Goal: Task Accomplishment & Management: Complete application form

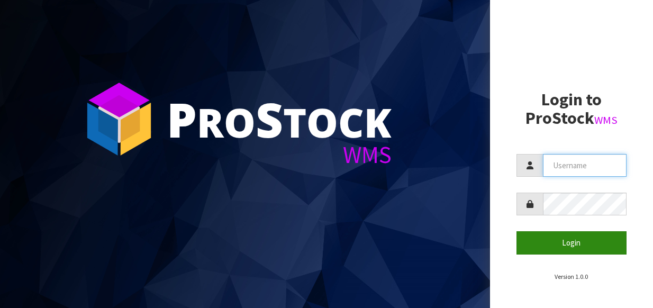
type input "[EMAIL_ADDRESS][DOMAIN_NAME]"
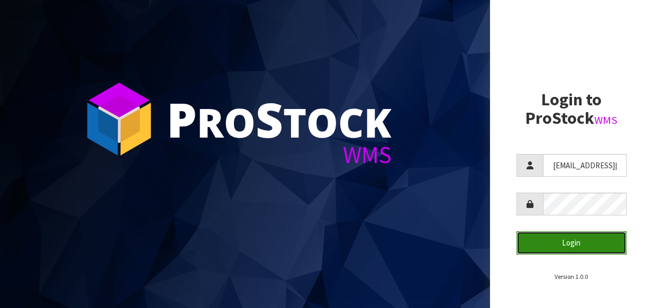
click at [565, 239] on button "Login" at bounding box center [571, 242] width 111 height 23
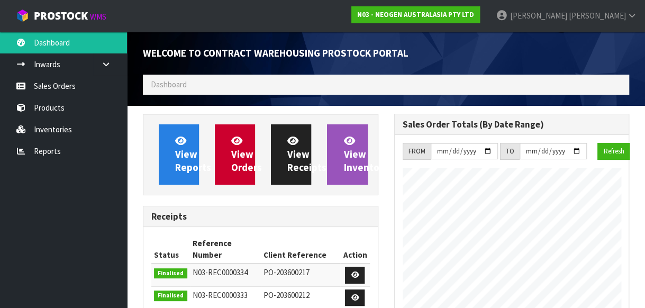
scroll to position [811, 251]
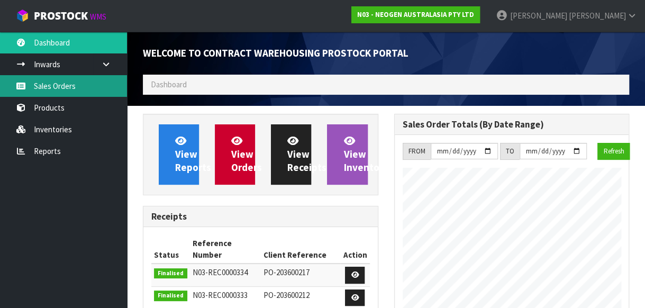
click at [64, 86] on link "Sales Orders" at bounding box center [63, 86] width 127 height 22
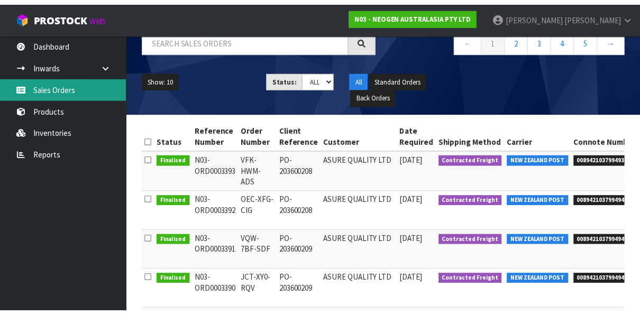
scroll to position [106, 0]
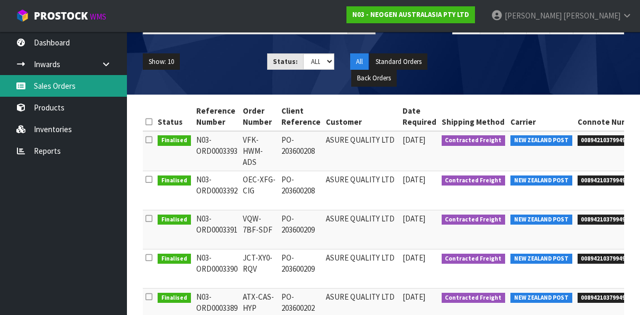
click at [63, 84] on link "Sales Orders" at bounding box center [63, 86] width 127 height 22
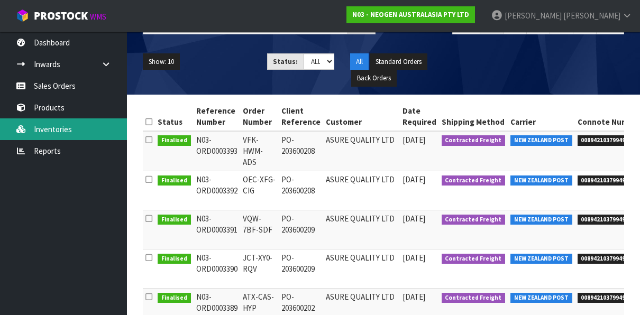
click at [57, 124] on link "Inventories" at bounding box center [63, 130] width 127 height 22
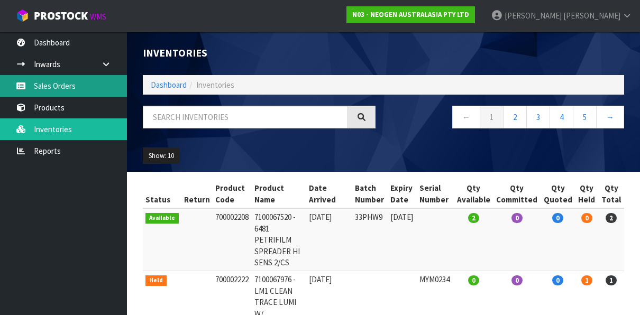
click at [77, 80] on link "Sales Orders" at bounding box center [63, 86] width 127 height 22
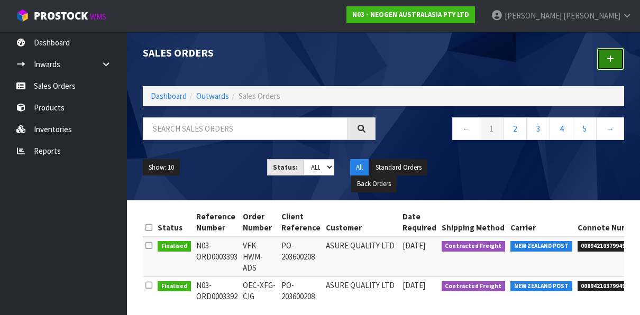
click at [611, 58] on icon at bounding box center [610, 59] width 7 height 8
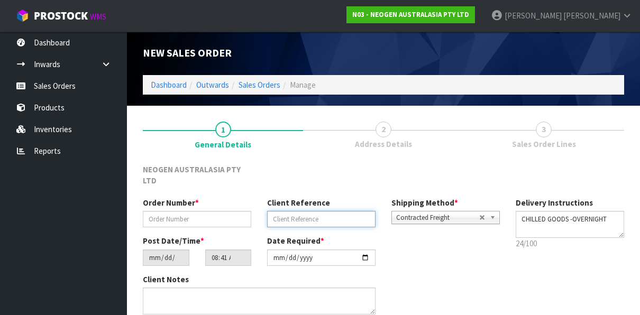
click at [291, 211] on input "text" at bounding box center [321, 219] width 108 height 16
paste input "NATIONWIDE FLIGHT PRIORITY"
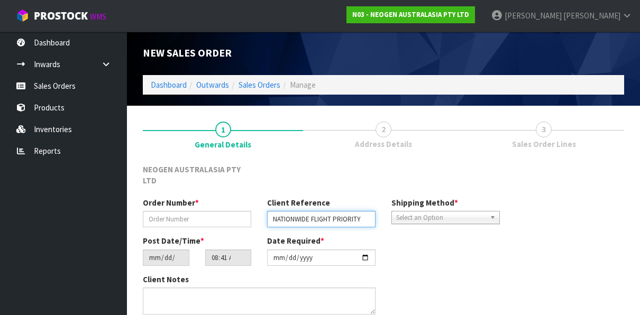
type input "NATIONWIDE FLIGHT PRIORITY"
click at [492, 212] on b at bounding box center [495, 218] width 10 height 12
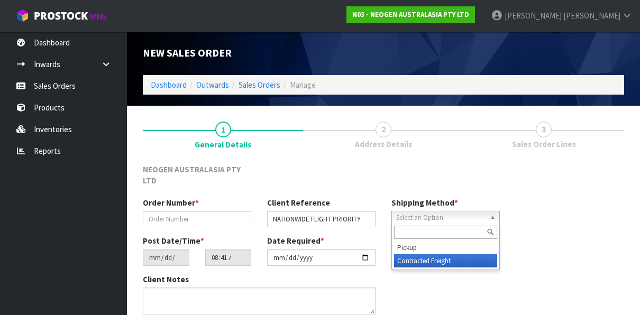
click at [434, 255] on li "Contracted Freight" at bounding box center [445, 261] width 103 height 13
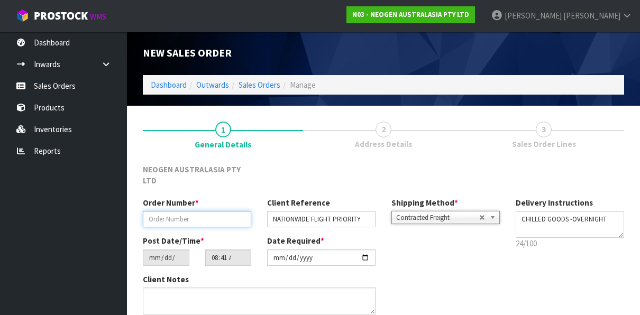
click at [183, 211] on input "text" at bounding box center [197, 219] width 108 height 16
click at [173, 211] on input "UREGNT SYNLAIT ORDER" at bounding box center [197, 219] width 108 height 16
type input "URGENT SYNLAIT ORDER"
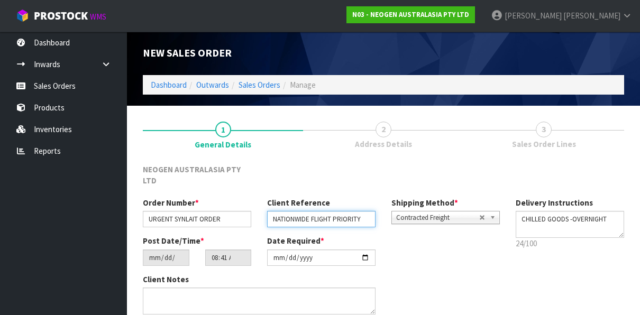
drag, startPoint x: 367, startPoint y: 206, endPoint x: 253, endPoint y: 204, distance: 113.8
click at [253, 204] on div "Order Number * URGENT SYNLAIT ORDER Client Reference NATIONWIDE FLIGHT PRIORITY…" at bounding box center [321, 216] width 373 height 38
click at [278, 211] on input "text" at bounding box center [321, 219] width 108 height 16
paste input "NATIONWIDE FLIGHT PRIORITY"
type input "NATIONWIDE FLIGHT PRIORITY"
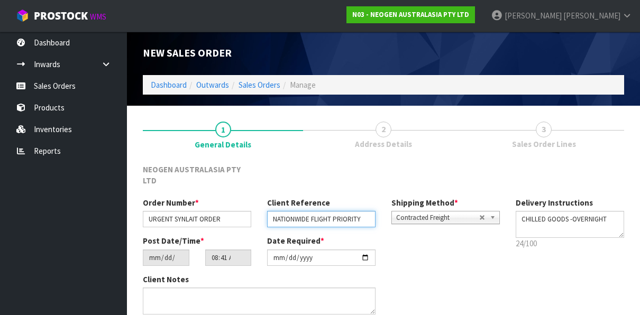
drag, startPoint x: 361, startPoint y: 206, endPoint x: 265, endPoint y: 208, distance: 96.3
click at [265, 208] on div "Client Reference NATIONWIDE FLIGHT PRIORITY" at bounding box center [321, 212] width 124 height 30
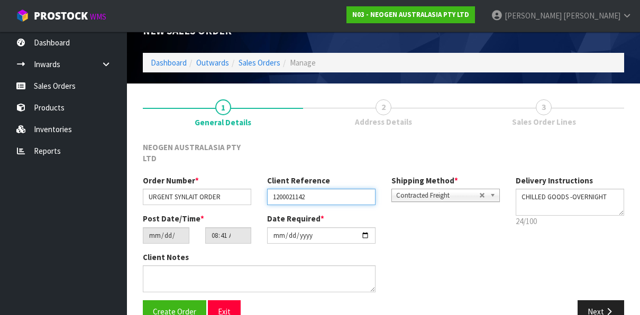
scroll to position [34, 0]
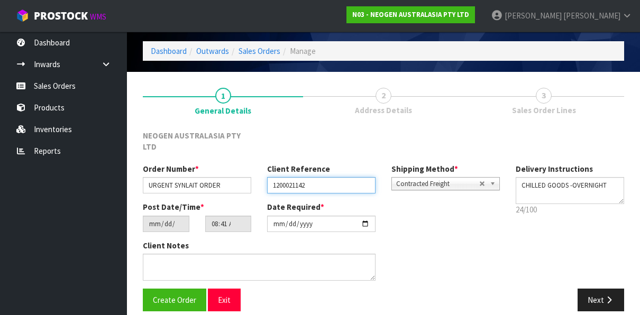
type input "1200021142"
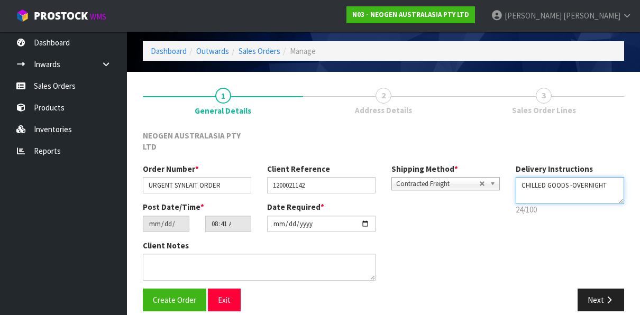
drag, startPoint x: 609, startPoint y: 173, endPoint x: 570, endPoint y: 173, distance: 38.1
click at [570, 177] on textarea at bounding box center [570, 190] width 108 height 27
type textarea "CHILLED GOODS - SAME DAY"
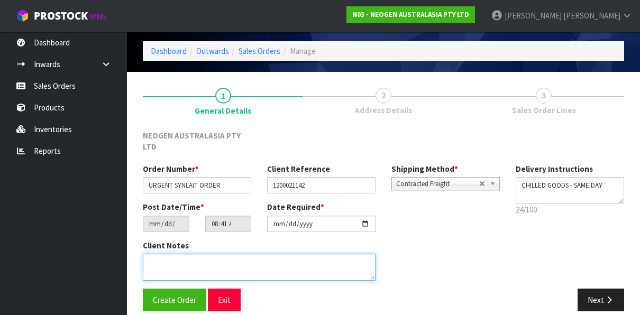
click at [176, 256] on textarea at bounding box center [259, 267] width 233 height 27
type textarea "HOLD SENDINGUNTIL FREIGHT AGREED"
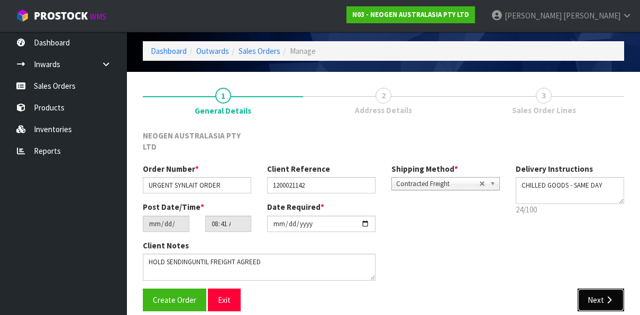
click at [600, 292] on button "Next" at bounding box center [601, 300] width 47 height 23
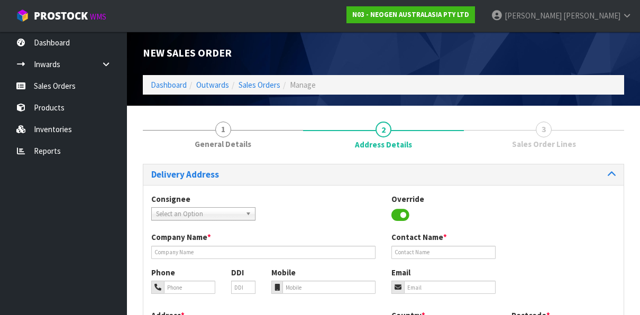
click at [235, 212] on span "Select an Option" at bounding box center [198, 214] width 85 height 13
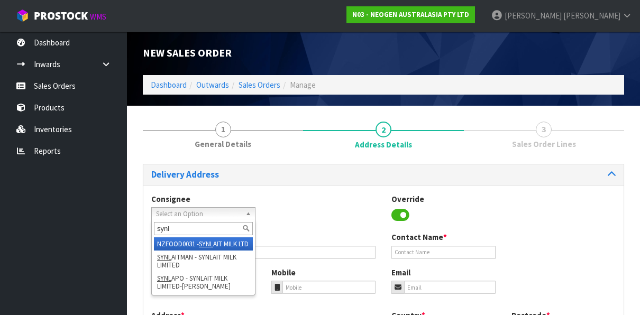
type input "synl"
click at [197, 242] on li "NZFOOD0031 - SYNL AIT MILK LTD" at bounding box center [203, 244] width 99 height 13
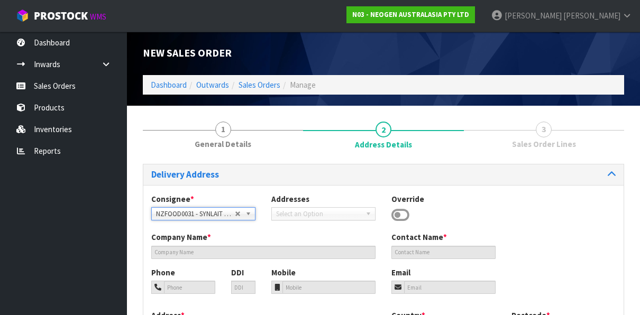
type input "SYNLAIT MILK LTD"
type input "1028 HESLERTON ROAD"
type input "7783"
type input "CHRISTCHURCH"
type input "RAKAIA"
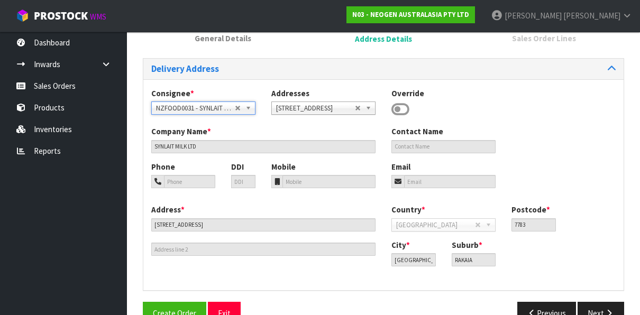
scroll to position [130, 0]
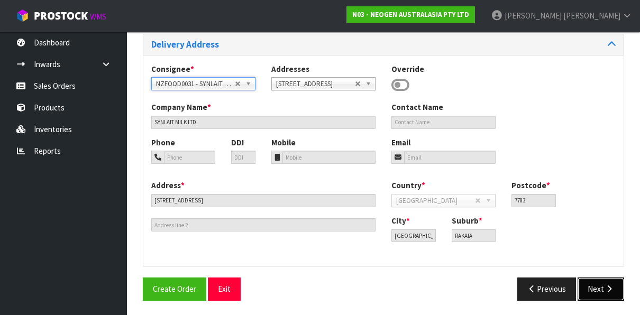
click at [587, 286] on button "Next" at bounding box center [601, 289] width 47 height 23
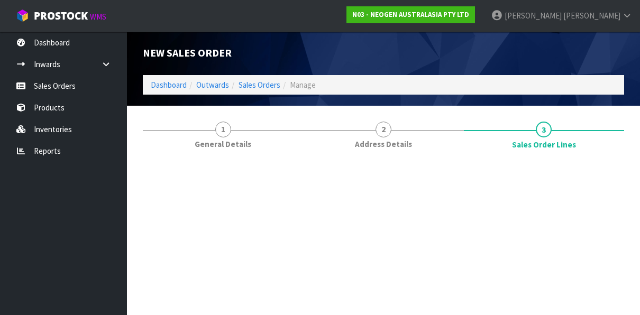
scroll to position [0, 0]
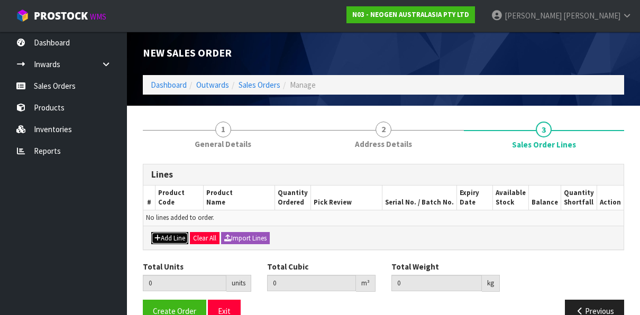
click at [172, 238] on button "Add Line" at bounding box center [169, 238] width 37 height 13
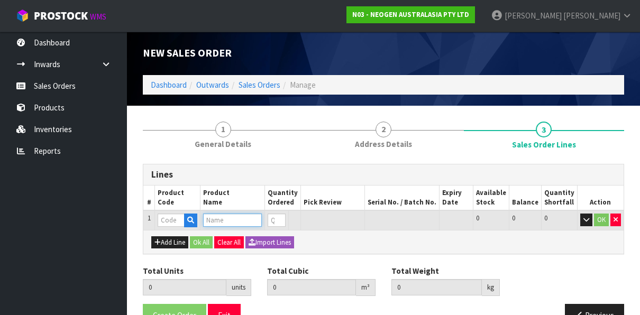
click at [216, 220] on input "text" at bounding box center [232, 220] width 59 height 13
click at [168, 221] on input "text" at bounding box center [171, 220] width 26 height 13
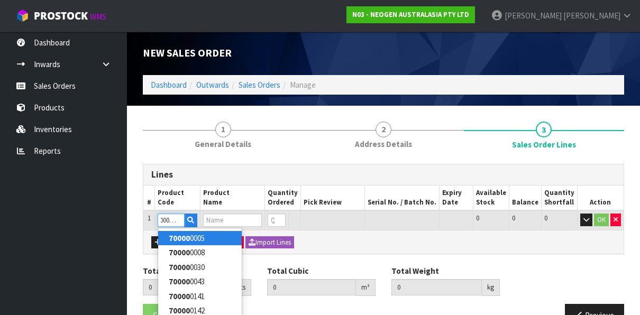
type input "700002257"
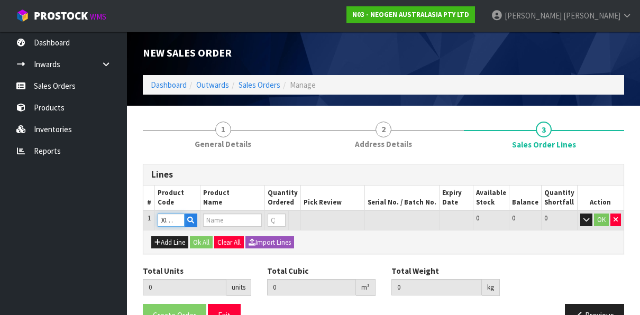
type input "0.000000"
type input "0.000"
type input "7100104558 - MDA2CRO96 MDA2 CRONOBACTER 96 TESTS/KIT"
type input "0"
type input "700002257"
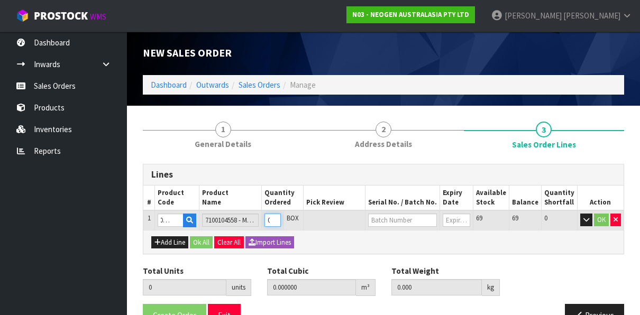
type input "1"
type input "0.00208"
type input "0.34"
type input "1"
click at [281, 219] on input "1" at bounding box center [273, 220] width 16 height 13
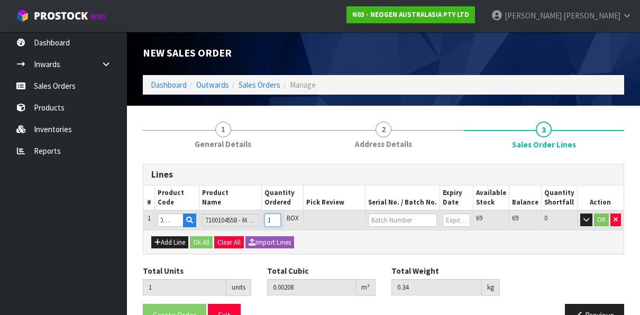
scroll to position [0, 0]
type input "2"
type input "0.00416"
type input "0.68"
type input "2"
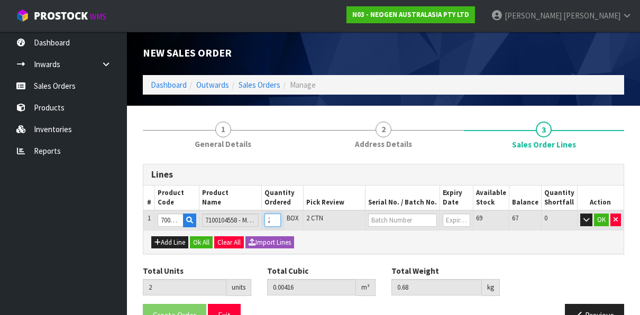
click at [281, 219] on input "2" at bounding box center [273, 220] width 16 height 13
type input "3"
type input "0.00624"
type input "1.02"
type input "3"
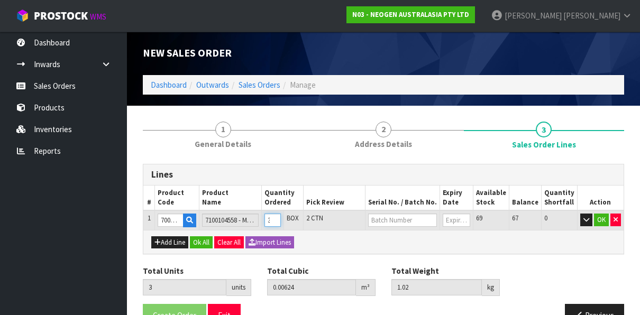
click at [281, 219] on input "3" at bounding box center [273, 220] width 16 height 13
type input "4"
type input "0.00832"
type input "1.36"
type input "4"
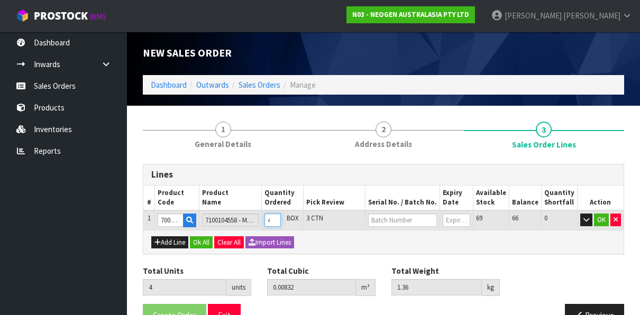
click at [281, 219] on input "4" at bounding box center [273, 220] width 16 height 13
type input "5"
type input "0.0104"
type input "1.7"
type input "5"
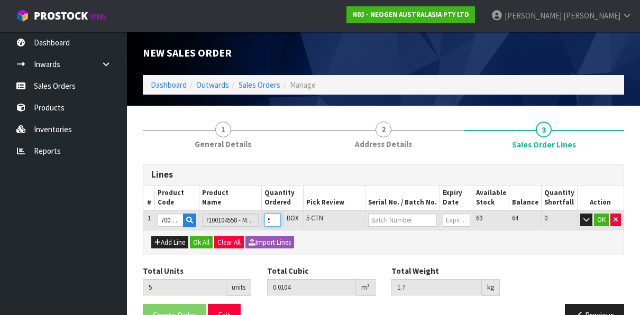
click at [281, 219] on input "5" at bounding box center [273, 220] width 16 height 13
type input "6"
type input "0.01248"
type input "2.04"
type input "6"
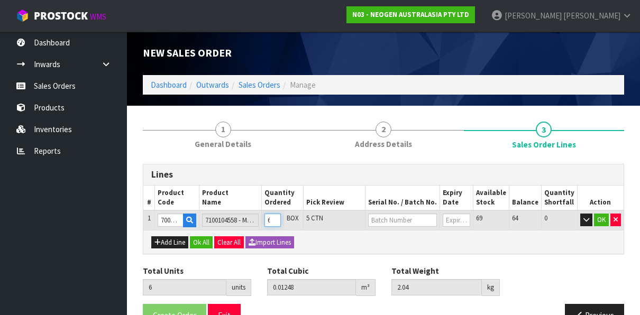
click at [281, 219] on input "6" at bounding box center [273, 220] width 16 height 13
type input "7"
type input "0.01456"
type input "2.38"
type input "7"
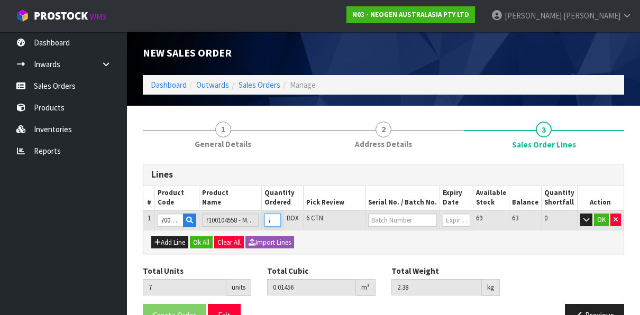
click at [281, 219] on input "7" at bounding box center [273, 220] width 16 height 13
type input "8"
type input "0.01664"
type input "2.72"
type input "8"
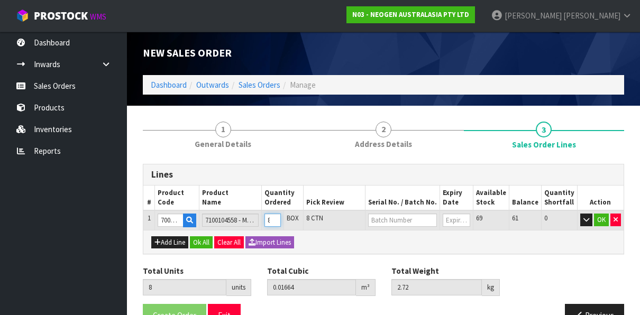
click at [281, 219] on input "8" at bounding box center [273, 220] width 16 height 13
type input "9"
type input "0.01872"
type input "3.06"
type input "9"
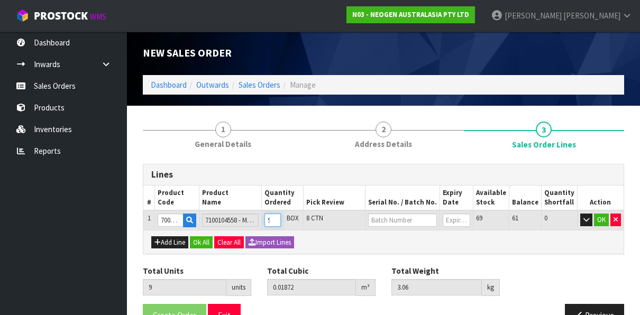
click at [281, 219] on input "9" at bounding box center [273, 220] width 16 height 13
type input "10"
type input "0.0208"
type input "3.4"
type input "10"
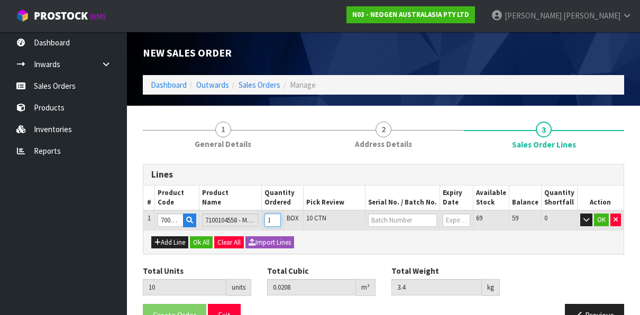
click at [281, 219] on input "10" at bounding box center [273, 220] width 16 height 13
type input "11"
type input "0.02288"
type input "3.74"
type input "11"
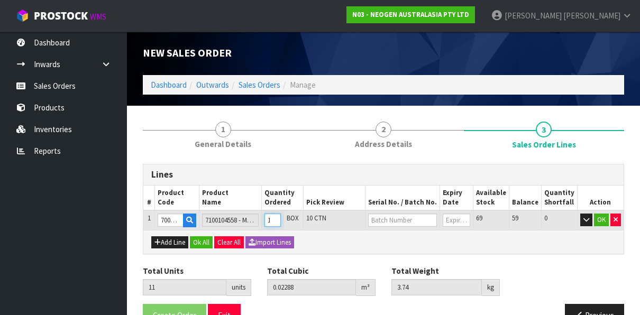
click at [281, 219] on input "11" at bounding box center [273, 220] width 16 height 13
type input "12"
type input "0.02496"
type input "4.08"
type input "12"
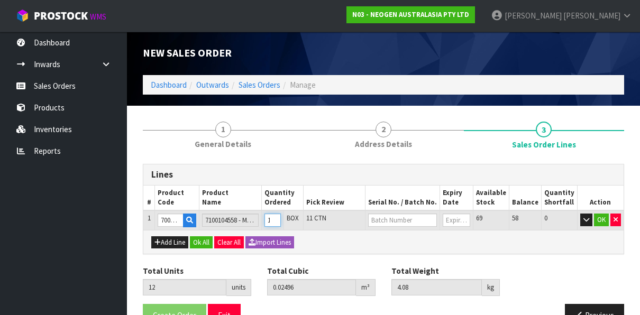
click at [281, 219] on input "12" at bounding box center [273, 220] width 16 height 13
type input "13"
type input "0.02704"
type input "4.42"
type input "13"
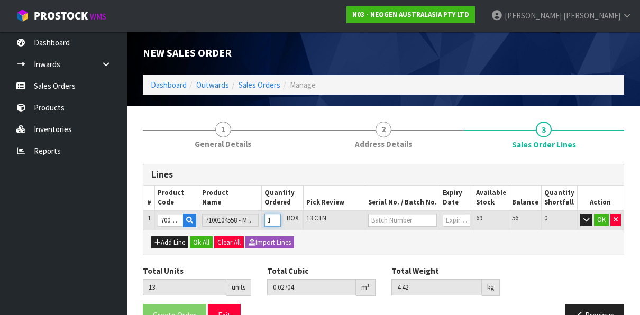
click at [281, 219] on input "13" at bounding box center [273, 220] width 16 height 13
type input "14"
type input "0.02912"
type input "4.76"
type input "14"
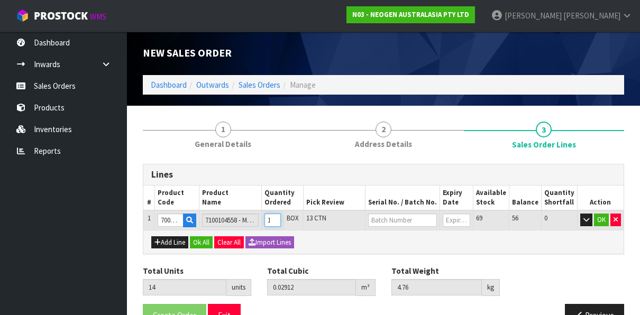
click at [281, 219] on input "14" at bounding box center [273, 220] width 16 height 13
type input "15"
type input "0.0312"
type input "5.1"
type input "15"
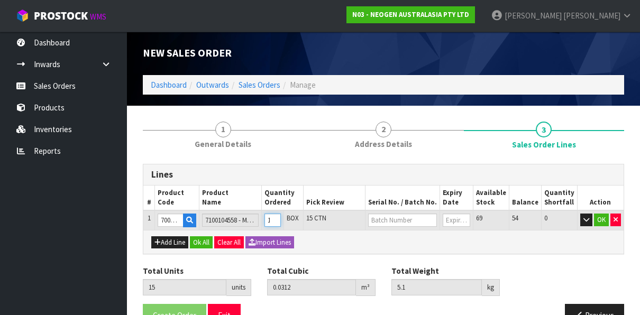
click at [281, 219] on input "15" at bounding box center [273, 220] width 16 height 13
type input "16"
type input "0.03328"
type input "5.44"
type input "16"
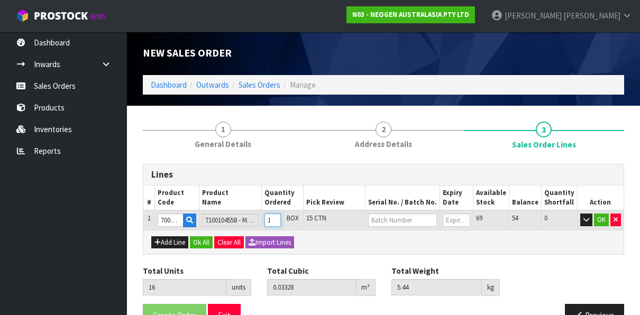
click at [281, 219] on input "16" at bounding box center [273, 220] width 16 height 13
type input "17"
type input "0.03536"
type input "5.78"
type input "17"
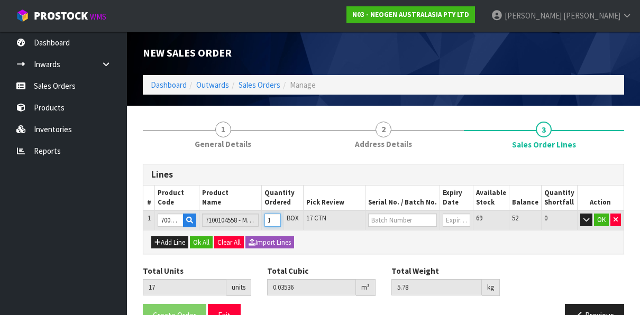
click at [281, 219] on input "17" at bounding box center [273, 220] width 16 height 13
type input "18"
type input "0.03744"
type input "6.12"
type input "18"
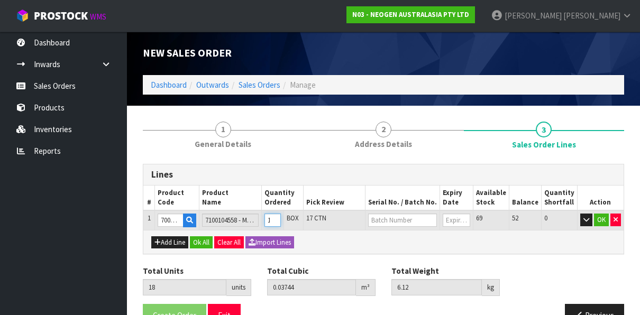
click at [281, 219] on input "18" at bounding box center [273, 220] width 16 height 13
type input "19"
type input "0.03952"
type input "6.46"
type input "19"
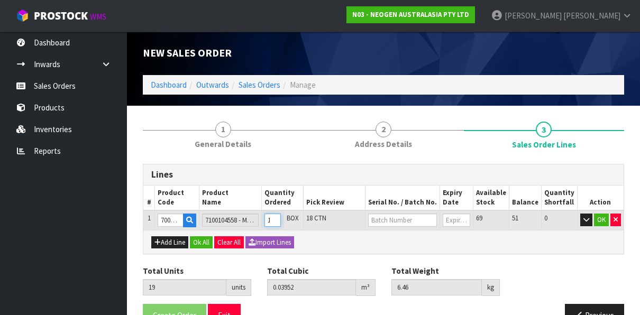
click at [281, 219] on input "19" at bounding box center [273, 220] width 16 height 13
type input "20"
type input "0.0416"
type input "6.8"
type input "20"
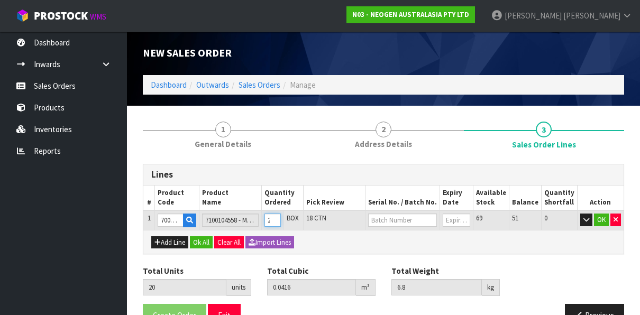
click at [281, 219] on input "20" at bounding box center [273, 220] width 16 height 13
type input "21"
type input "0.04368"
type input "7.14"
type input "21"
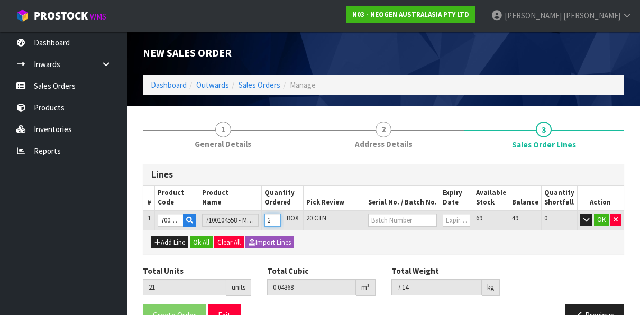
click at [281, 219] on input "21" at bounding box center [273, 220] width 16 height 13
type input "22"
type input "0.04576"
type input "7.48"
type input "22"
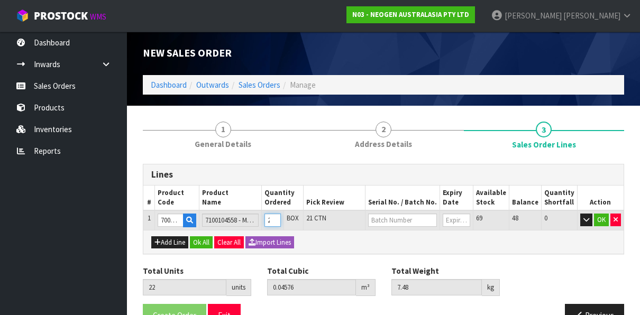
click at [281, 219] on input "22" at bounding box center [273, 220] width 16 height 13
type input "23"
type input "0.04784"
type input "7.82"
type input "23"
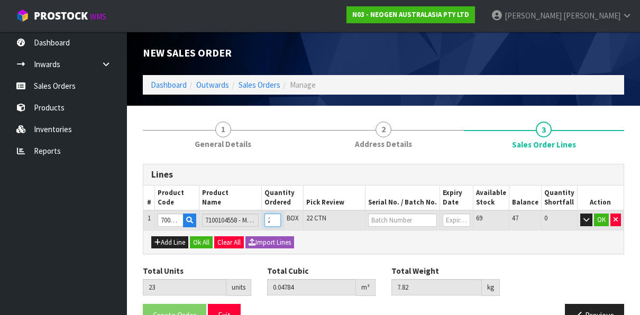
click at [281, 219] on input "23" at bounding box center [273, 220] width 16 height 13
type input "24"
type input "0.04992"
type input "8.16"
type input "24"
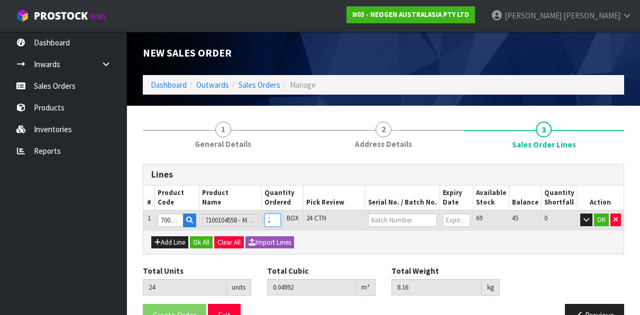
click at [281, 219] on input "24" at bounding box center [273, 220] width 16 height 13
type input "25"
type input "0.052"
type input "8.5"
type input "25"
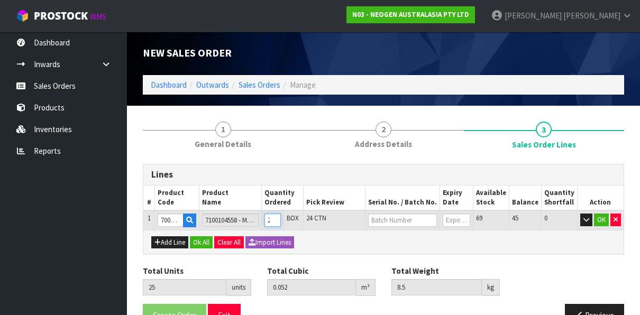
click at [281, 219] on input "25" at bounding box center [273, 220] width 16 height 13
type input "26"
type input "0.05408"
type input "8.84"
type input "26"
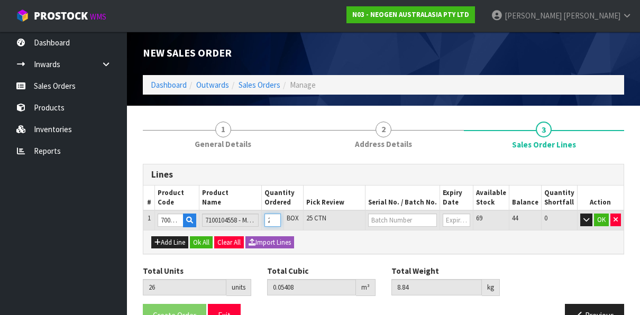
click at [281, 219] on input "26" at bounding box center [273, 220] width 16 height 13
type input "27"
type input "0.05616"
type input "9.18"
type input "27"
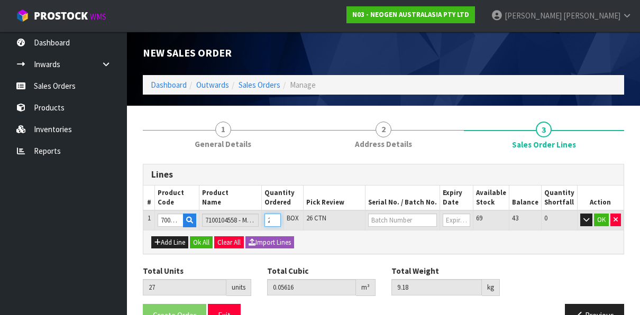
click at [281, 219] on input "27" at bounding box center [273, 220] width 16 height 13
type input "28"
type input "0.05824"
type input "9.52"
type input "28"
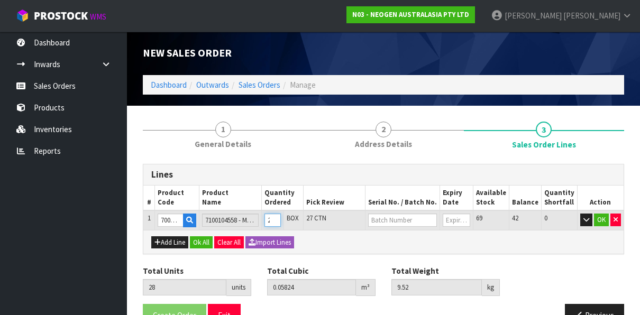
click at [281, 219] on input "28" at bounding box center [273, 220] width 16 height 13
type input "29"
type input "0.06032"
type input "9.86"
type input "29"
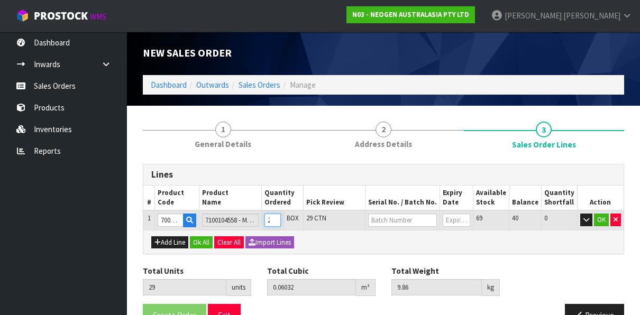
click at [281, 219] on input "29" at bounding box center [273, 220] width 16 height 13
type input "30"
type input "0.0624"
type input "10.2"
type input "30"
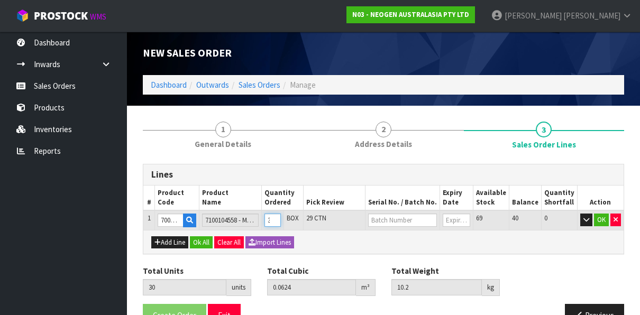
click at [281, 219] on input "30" at bounding box center [273, 220] width 16 height 13
click at [411, 220] on input "text" at bounding box center [402, 220] width 69 height 13
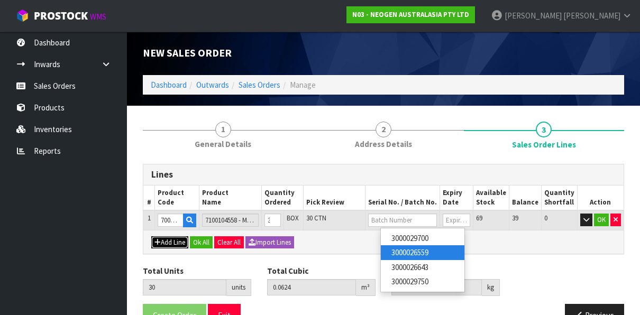
click at [167, 240] on button "Add Line" at bounding box center [169, 243] width 37 height 13
type input "0"
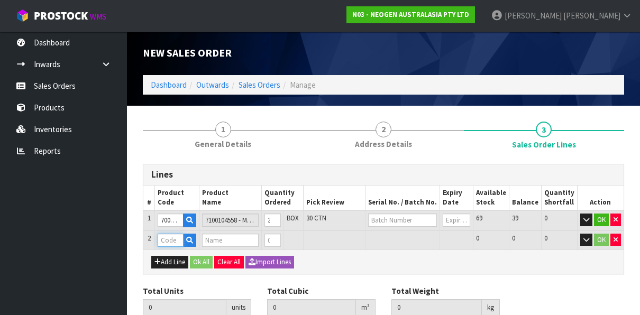
click at [170, 240] on input "text" at bounding box center [171, 240] width 26 height 13
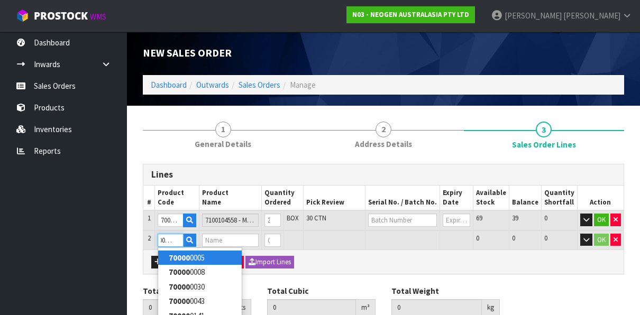
type input "700002257"
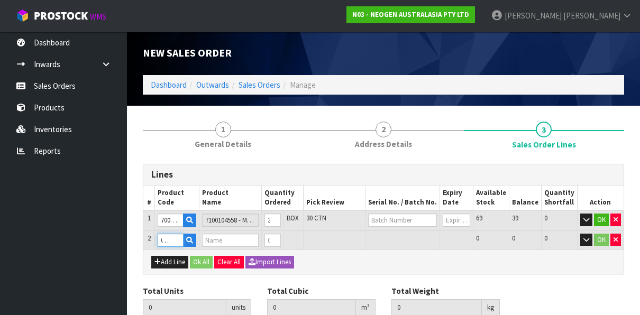
type input "30"
type input "0.0624"
type input "10.2"
type input "7100104558 - MDA2CRO96 MDA2 CRONOBACTER 96 TESTS/KIT"
type input "0"
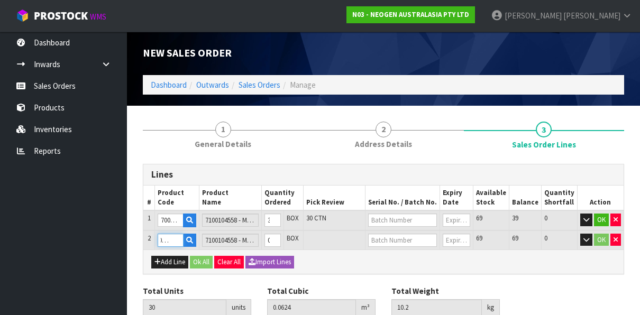
type input "700002257"
type input "29"
type input "0.06032"
type input "9.86"
type input "29"
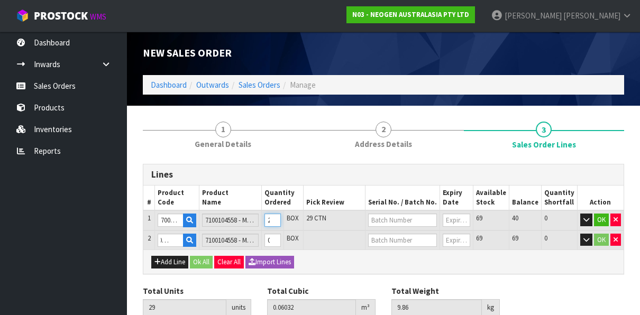
click at [280, 224] on input "29" at bounding box center [273, 220] width 16 height 13
type input "28"
type input "0.05824"
type input "9.52"
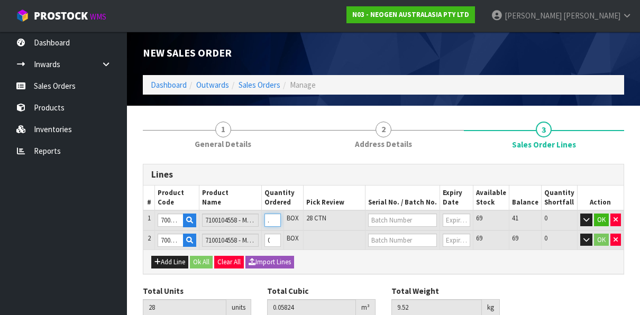
type input "28"
click at [281, 224] on input "28" at bounding box center [273, 220] width 16 height 13
type input "27"
type input "0.05616"
type input "9.18"
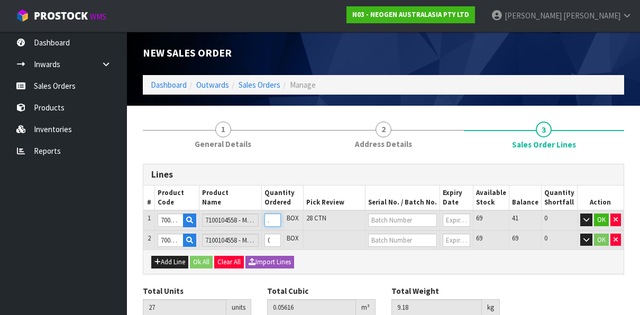
type input "27"
click at [281, 224] on input "27" at bounding box center [273, 220] width 16 height 13
type input "26"
type input "0.05408"
type input "8.84"
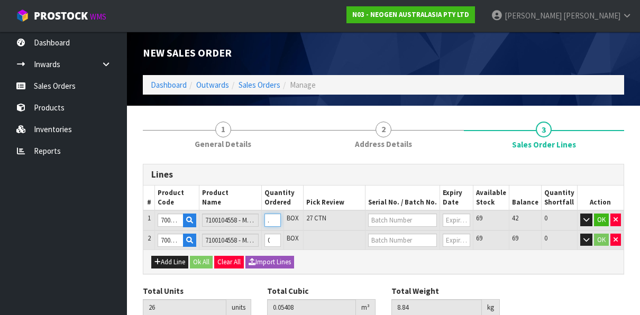
type input "26"
click at [281, 224] on input "26" at bounding box center [273, 220] width 16 height 13
type input "25"
type input "0.052"
type input "8.5"
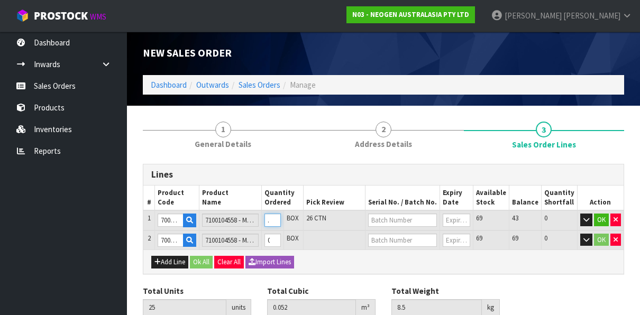
type input "25"
click at [281, 224] on input "25" at bounding box center [273, 220] width 16 height 13
type input "24"
type input "0.04992"
type input "8.16"
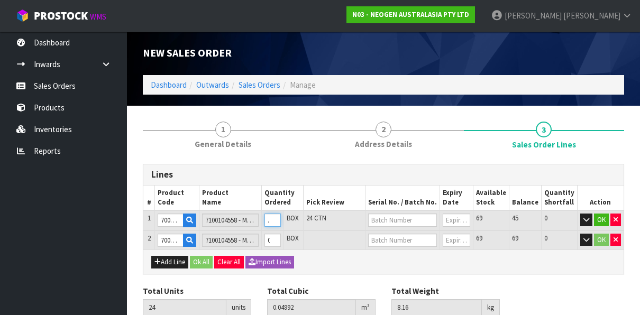
type input "24"
click at [281, 224] on input "24" at bounding box center [273, 220] width 16 height 13
type input "23"
type input "0.04784"
type input "7.82"
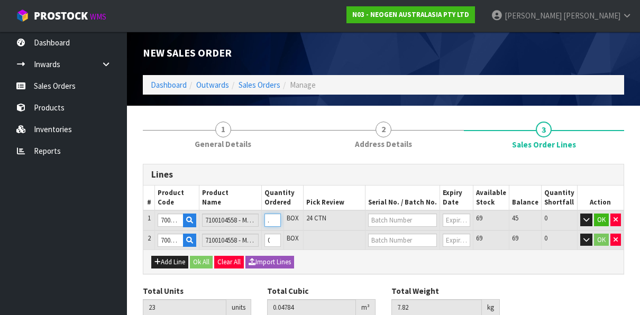
type input "23"
click at [281, 224] on input "23" at bounding box center [273, 220] width 16 height 13
type input "22"
type input "0.04576"
type input "7.48"
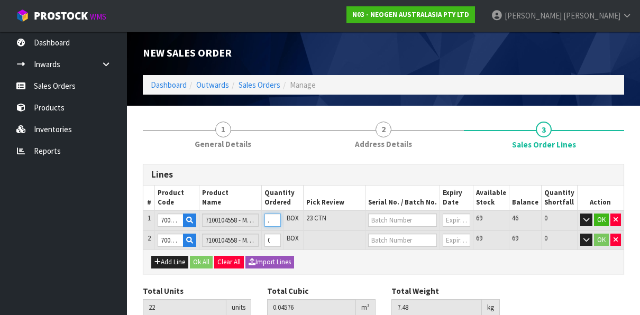
type input "22"
click at [281, 224] on input "22" at bounding box center [273, 220] width 16 height 13
type input "21"
type input "0.04368"
type input "7.14"
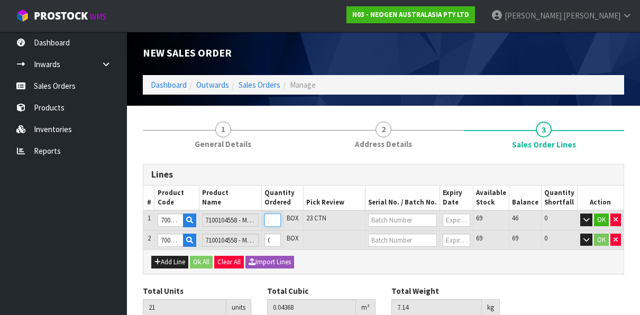
type input "21"
click at [281, 224] on input "21" at bounding box center [273, 220] width 16 height 13
type input "20"
type input "0.0416"
type input "6.8"
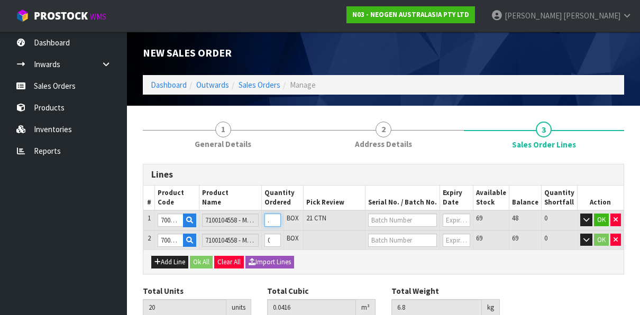
type input "20"
click at [281, 224] on input "20" at bounding box center [273, 220] width 16 height 13
type input "19"
type input "0.03952"
type input "6.46"
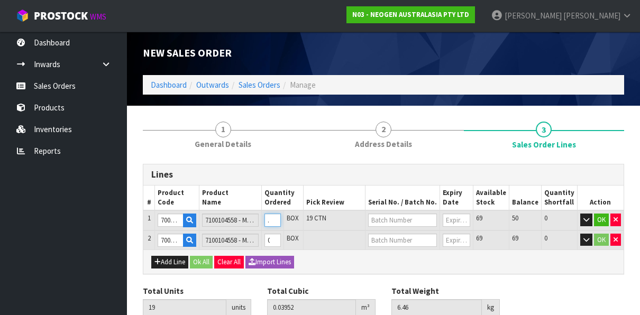
type input "19"
click at [281, 224] on input "19" at bounding box center [273, 220] width 16 height 13
type input "18"
type input "0.03744"
type input "6.12"
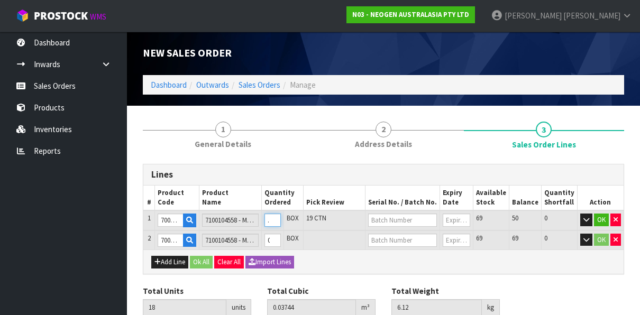
type input "18"
click at [281, 224] on input "18" at bounding box center [273, 220] width 16 height 13
type input "17"
type input "0.03536"
click at [281, 224] on input "17" at bounding box center [273, 220] width 16 height 13
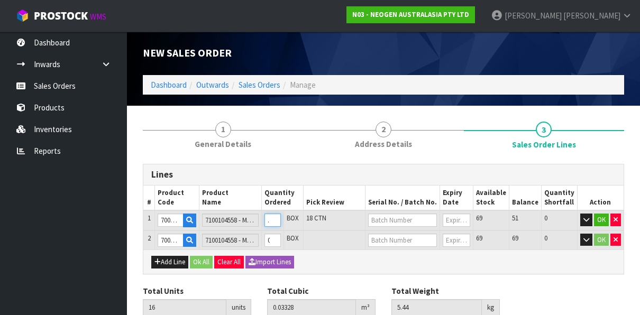
click at [281, 224] on input "16" at bounding box center [273, 220] width 16 height 13
click at [281, 224] on input "15" at bounding box center [273, 220] width 16 height 13
click at [281, 224] on input "14" at bounding box center [273, 220] width 16 height 13
click at [281, 224] on input "13" at bounding box center [273, 220] width 16 height 13
click at [281, 224] on input "12" at bounding box center [273, 220] width 16 height 13
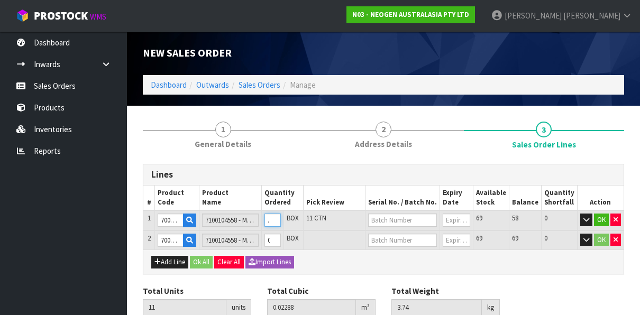
click at [281, 224] on input "11" at bounding box center [273, 220] width 16 height 13
click at [281, 224] on input "10" at bounding box center [273, 220] width 16 height 13
click at [281, 224] on input "9" at bounding box center [273, 220] width 16 height 13
click at [281, 217] on input "10" at bounding box center [273, 220] width 16 height 13
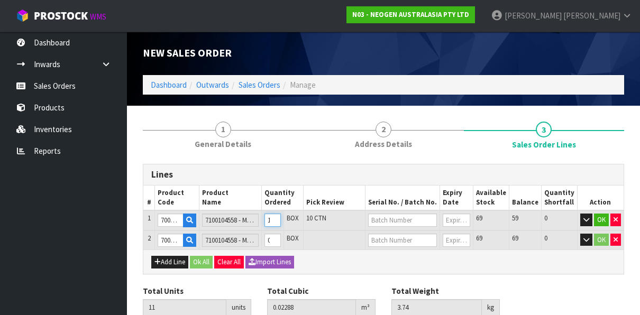
click at [281, 217] on input "11" at bounding box center [273, 220] width 16 height 13
click at [281, 217] on input "12" at bounding box center [273, 220] width 16 height 13
click at [281, 217] on input "13" at bounding box center [273, 220] width 16 height 13
click at [281, 217] on input "14" at bounding box center [273, 220] width 16 height 13
click at [281, 217] on input "15" at bounding box center [273, 220] width 16 height 13
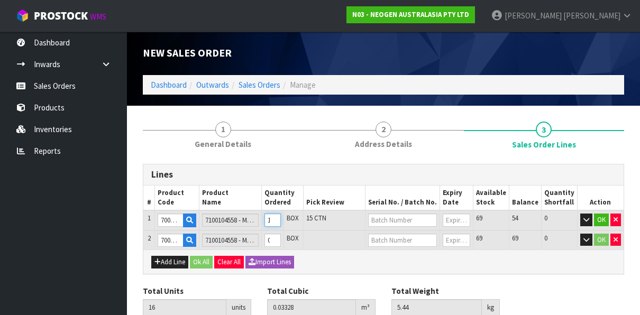
click at [281, 217] on input "16" at bounding box center [273, 220] width 16 height 13
click at [415, 222] on input "text" at bounding box center [402, 220] width 69 height 13
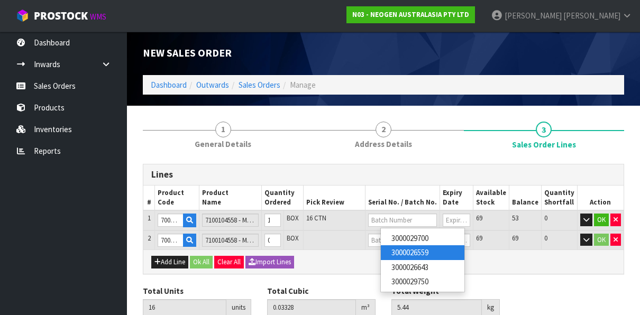
click at [415, 251] on link "3000026559" at bounding box center [423, 253] width 84 height 14
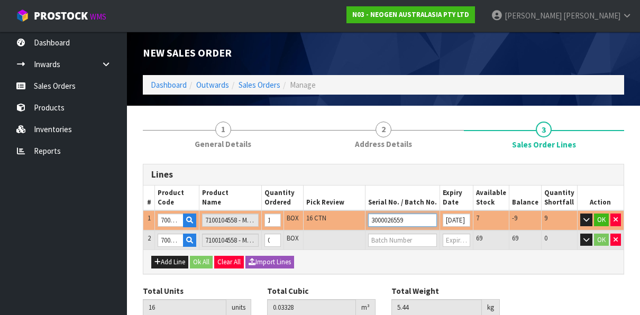
click at [419, 222] on input "3000026559" at bounding box center [402, 220] width 69 height 13
click at [281, 218] on input "17" at bounding box center [273, 220] width 16 height 13
click at [281, 218] on input "18" at bounding box center [273, 220] width 16 height 13
click at [281, 218] on input "19" at bounding box center [273, 220] width 16 height 13
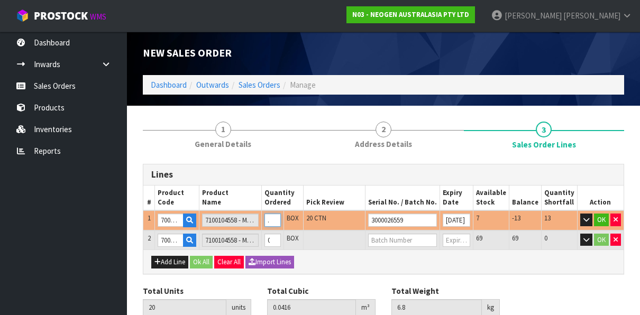
click at [281, 218] on input "20" at bounding box center [273, 220] width 16 height 13
click at [281, 222] on input "19" at bounding box center [273, 220] width 16 height 13
click at [281, 222] on input "18" at bounding box center [273, 220] width 16 height 13
click at [281, 222] on input "17" at bounding box center [273, 220] width 16 height 13
click at [401, 240] on input "text" at bounding box center [402, 240] width 69 height 13
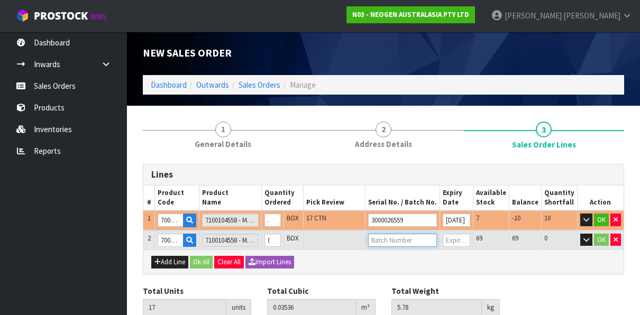
scroll to position [0, 0]
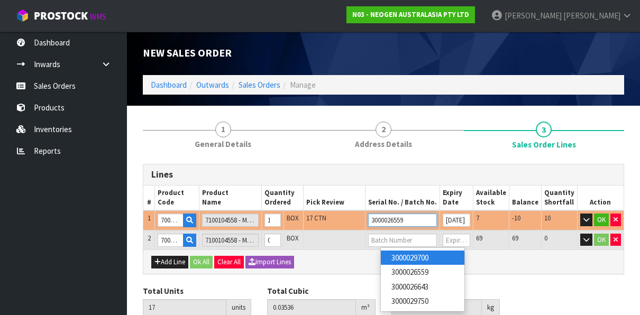
click at [431, 219] on input "3000026559" at bounding box center [402, 220] width 69 height 13
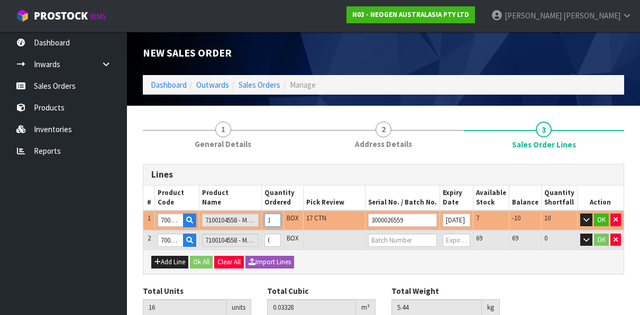
click at [280, 221] on input "16" at bounding box center [273, 220] width 16 height 13
click at [280, 221] on input "15" at bounding box center [273, 220] width 16 height 13
click at [280, 221] on input "14" at bounding box center [273, 220] width 16 height 13
click at [280, 221] on input "13" at bounding box center [273, 220] width 16 height 13
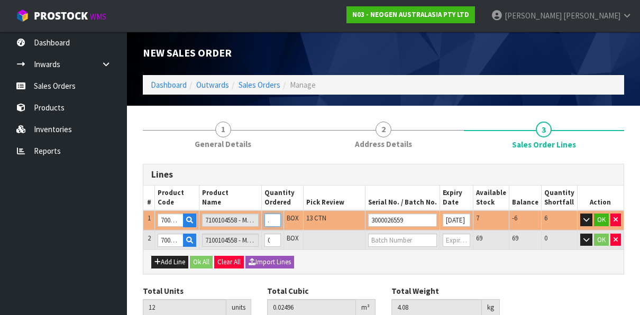
click at [280, 221] on input "12" at bounding box center [273, 220] width 16 height 13
click at [280, 221] on input "11" at bounding box center [273, 220] width 16 height 13
click at [280, 221] on input "10" at bounding box center [273, 220] width 16 height 13
click at [280, 221] on input "9" at bounding box center [273, 220] width 16 height 13
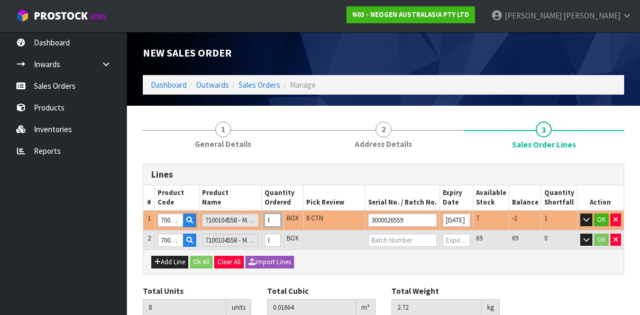
click at [280, 221] on input "8" at bounding box center [273, 220] width 16 height 13
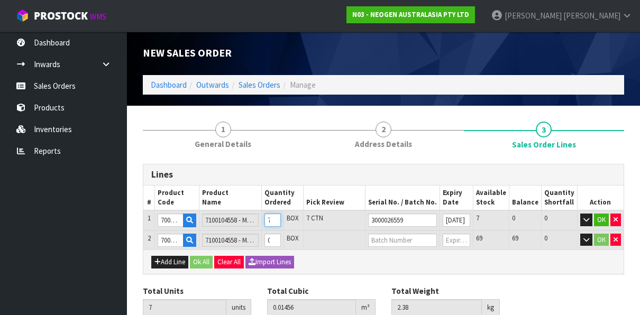
click at [280, 221] on input "7" at bounding box center [273, 220] width 16 height 13
click at [395, 243] on input "text" at bounding box center [402, 240] width 69 height 13
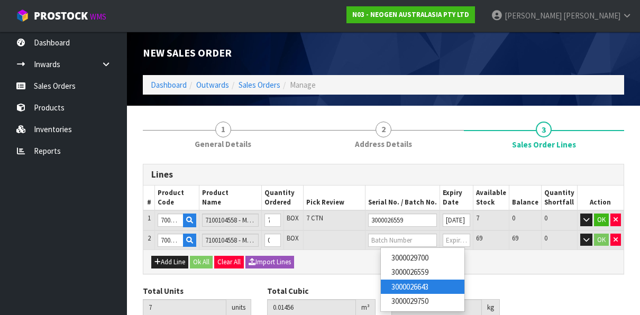
click at [397, 283] on link "3000026643" at bounding box center [423, 287] width 84 height 14
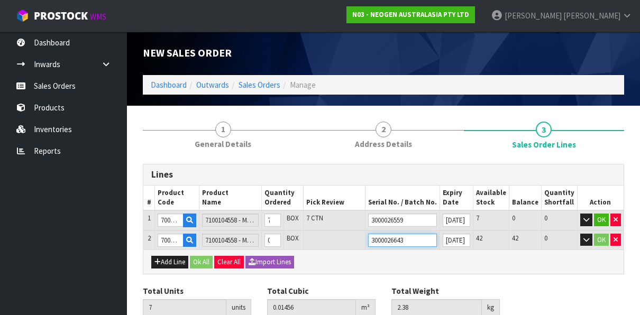
click at [424, 235] on input "3000026643" at bounding box center [402, 240] width 69 height 13
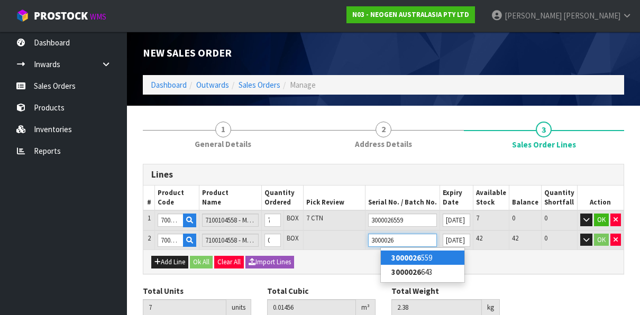
drag, startPoint x: 427, startPoint y: 241, endPoint x: 354, endPoint y: 237, distance: 73.1
click at [354, 237] on tr "2 700002257 7100104558 - MDA2CRO96 MDA2 CRONOBACTER 96 TESTS/KIT 0 BOX 3000026 …" at bounding box center [383, 241] width 480 height 20
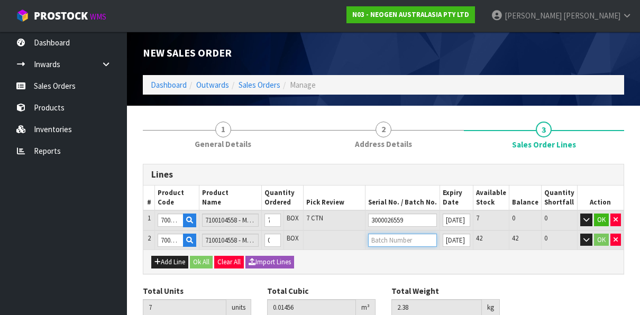
click at [414, 239] on input "text" at bounding box center [402, 240] width 69 height 13
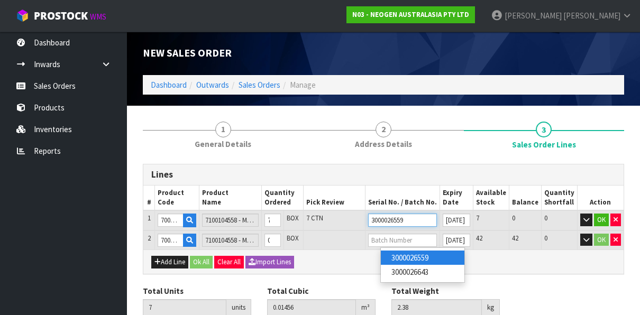
click at [422, 219] on input "3000026559" at bounding box center [402, 220] width 69 height 13
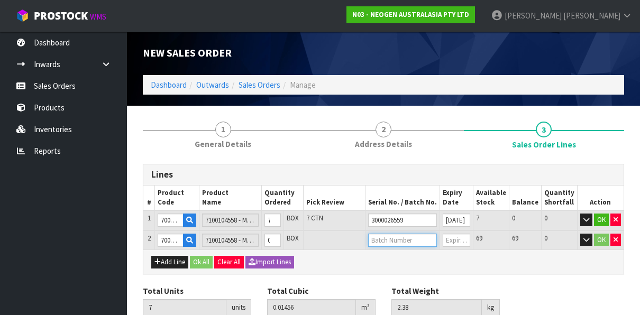
click at [418, 240] on input "text" at bounding box center [402, 240] width 69 height 13
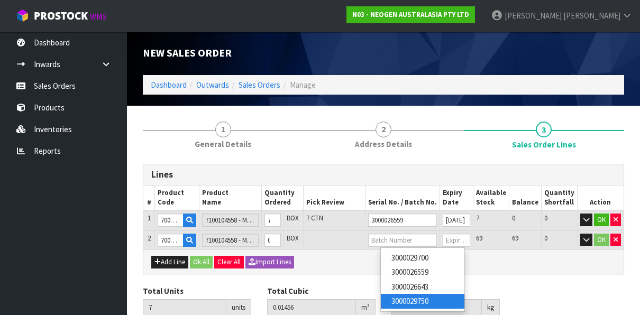
click at [430, 298] on link "3000029750" at bounding box center [423, 301] width 84 height 14
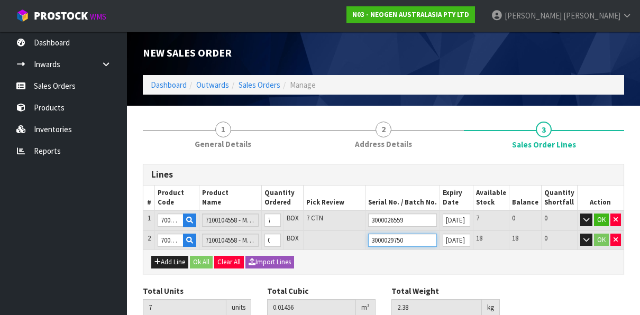
click at [425, 238] on input "3000029750" at bounding box center [402, 240] width 69 height 13
drag, startPoint x: 428, startPoint y: 241, endPoint x: 350, endPoint y: 239, distance: 77.8
click at [350, 239] on tr "2 700002257 7100104558 - MDA2CRO96 MDA2 CRONOBACTER 96 TESTS/KIT 0 BOX 30000297…" at bounding box center [383, 241] width 480 height 20
click at [418, 217] on input "3000026559" at bounding box center [402, 220] width 69 height 13
click at [422, 239] on input "text" at bounding box center [402, 240] width 69 height 13
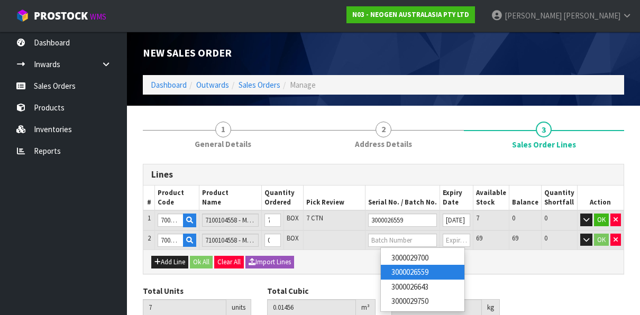
click at [432, 270] on link "3000026559" at bounding box center [423, 272] width 84 height 14
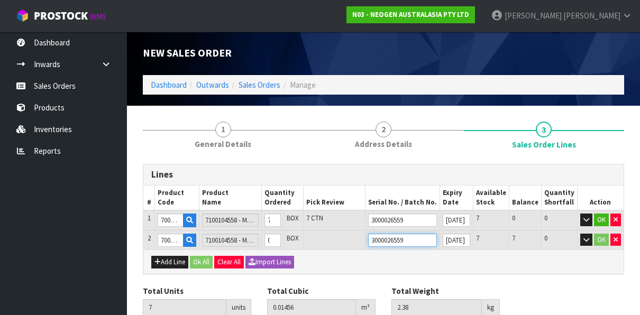
drag, startPoint x: 423, startPoint y: 238, endPoint x: 357, endPoint y: 238, distance: 66.1
click at [357, 238] on tr "2 700002257 7100104558 - MDA2CRO96 MDA2 CRONOBACTER 96 TESTS/KIT 0 BOX 30000265…" at bounding box center [383, 241] width 480 height 20
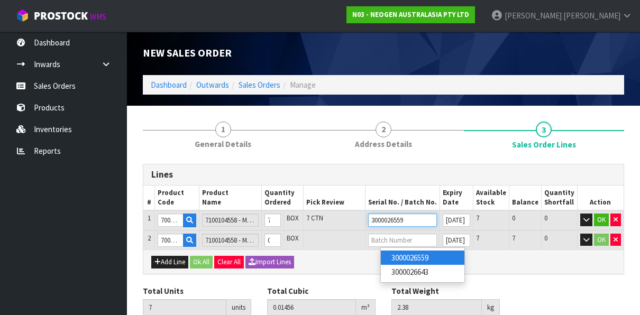
click at [429, 222] on input "3000026559" at bounding box center [402, 220] width 69 height 13
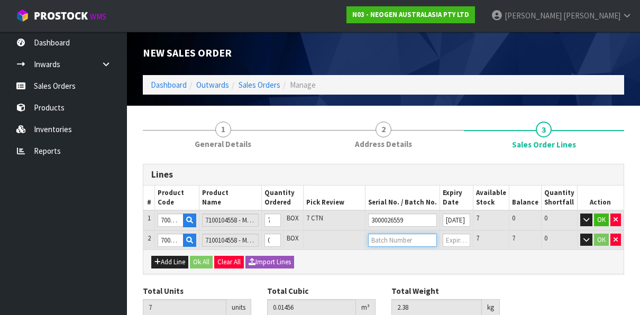
click at [428, 238] on input "text" at bounding box center [402, 240] width 69 height 13
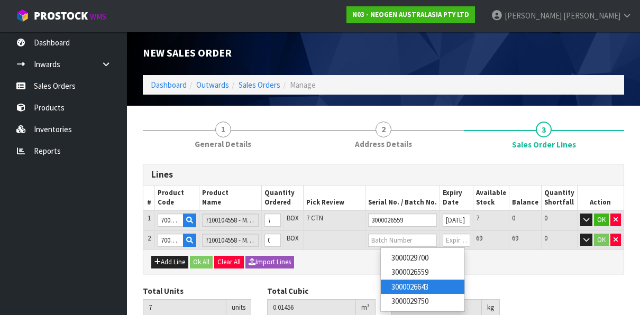
click at [430, 285] on link "3000026643" at bounding box center [423, 287] width 84 height 14
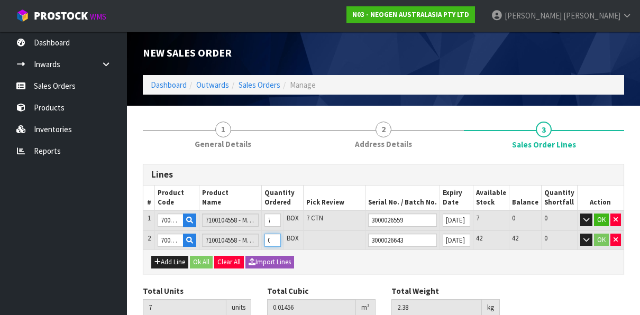
click at [281, 241] on input "0" at bounding box center [273, 240] width 16 height 13
click at [281, 244] on input "0" at bounding box center [273, 240] width 16 height 13
click at [281, 238] on input "1" at bounding box center [273, 240] width 16 height 13
click at [281, 238] on input "2" at bounding box center [273, 240] width 16 height 13
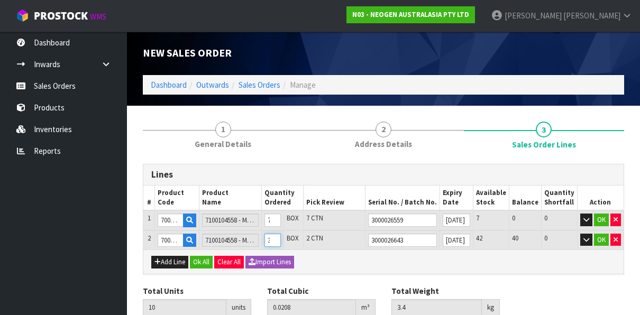
click at [281, 238] on input "3" at bounding box center [273, 240] width 16 height 13
click at [281, 238] on input "4" at bounding box center [273, 240] width 16 height 13
click at [281, 238] on input "5" at bounding box center [273, 240] width 16 height 13
click at [281, 238] on input "6" at bounding box center [273, 240] width 16 height 13
click at [281, 238] on input "7" at bounding box center [273, 240] width 16 height 13
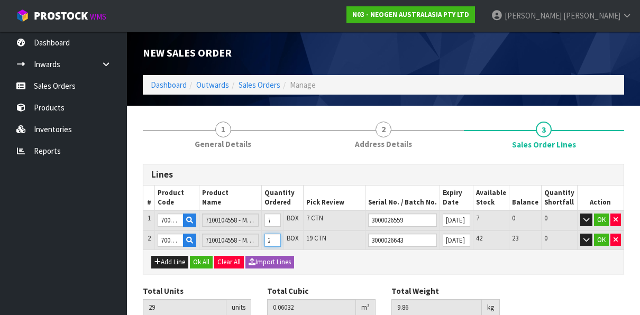
click at [281, 238] on input "22" at bounding box center [273, 240] width 16 height 13
click at [281, 238] on input "23" at bounding box center [273, 240] width 16 height 13
click at [602, 216] on button "OK" at bounding box center [601, 220] width 15 height 13
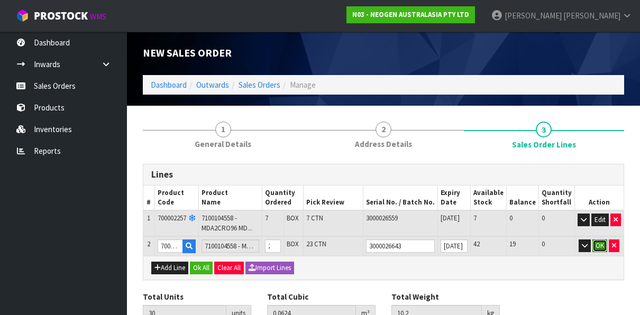
click at [601, 242] on button "OK" at bounding box center [600, 246] width 15 height 13
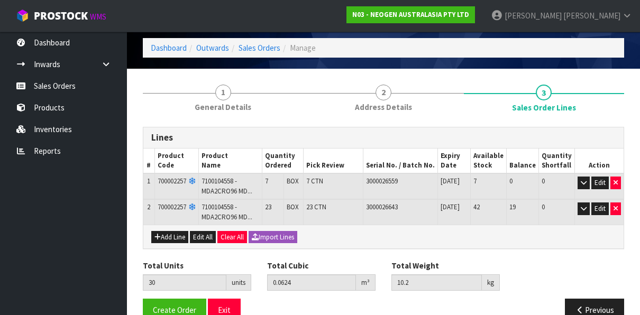
scroll to position [58, 0]
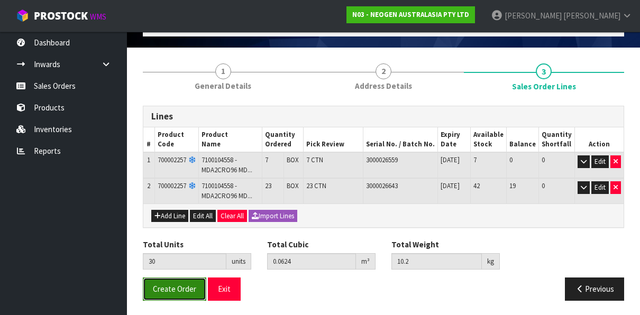
click at [178, 282] on button "Create Order" at bounding box center [174, 289] width 63 height 23
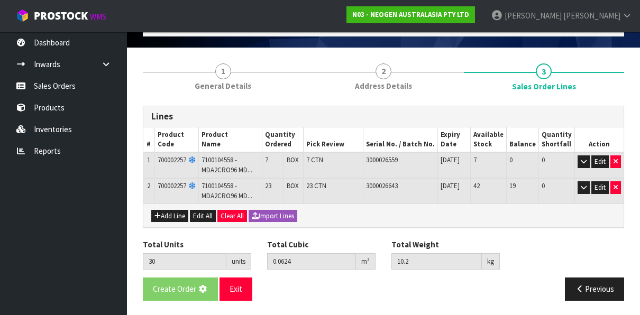
scroll to position [0, 0]
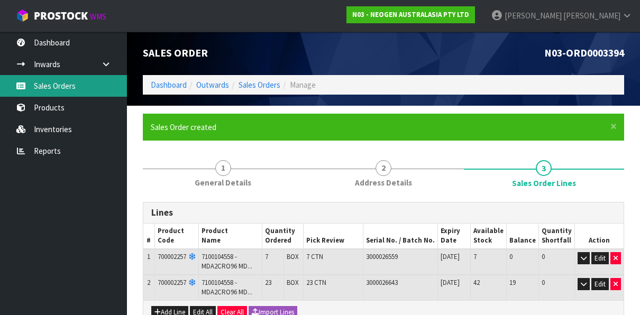
click at [57, 84] on link "Sales Orders" at bounding box center [63, 86] width 127 height 22
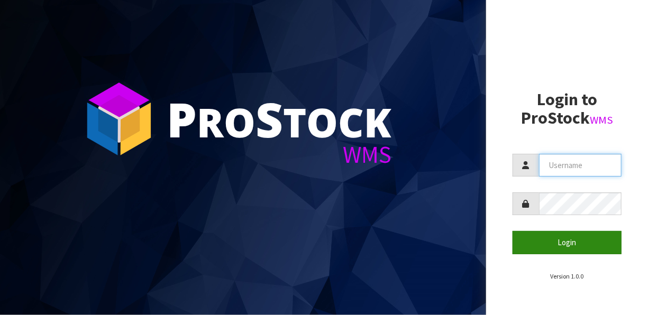
type input "[EMAIL_ADDRESS][DOMAIN_NAME]"
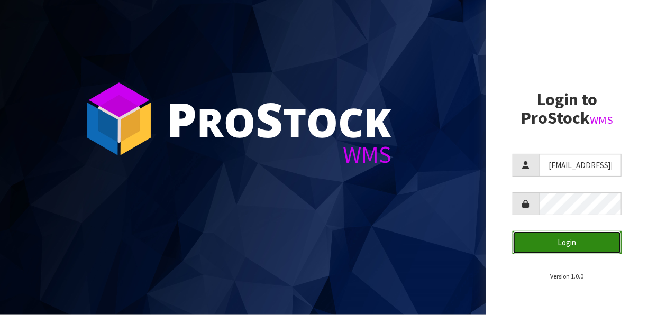
click at [560, 239] on button "Login" at bounding box center [567, 242] width 109 height 23
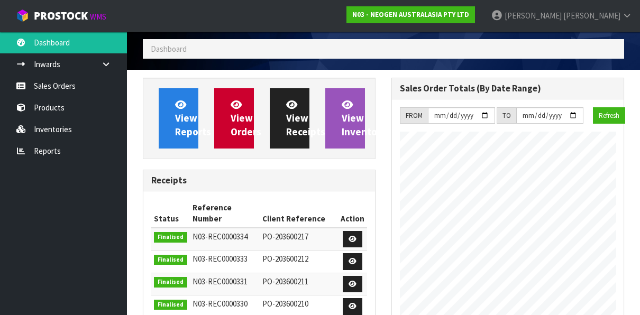
scroll to position [53, 0]
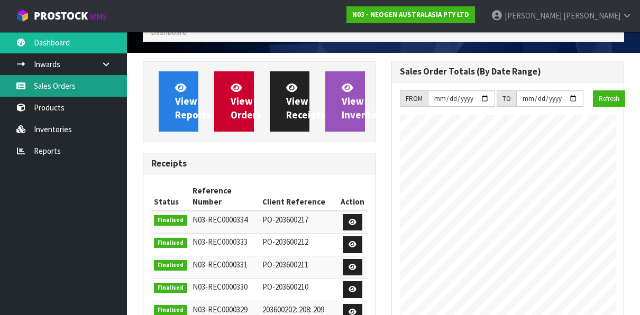
click at [59, 85] on link "Sales Orders" at bounding box center [63, 86] width 127 height 22
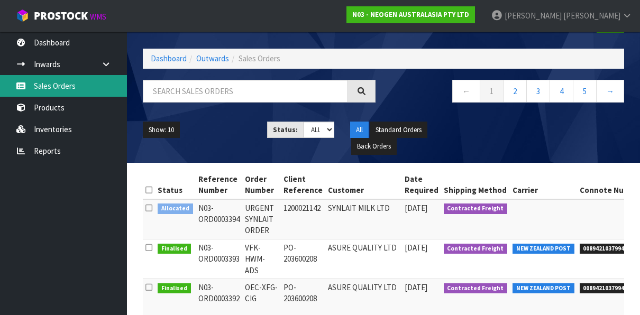
scroll to position [53, 0]
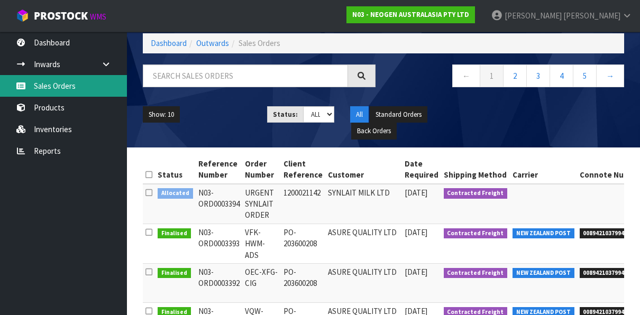
click at [68, 85] on link "Sales Orders" at bounding box center [63, 86] width 127 height 22
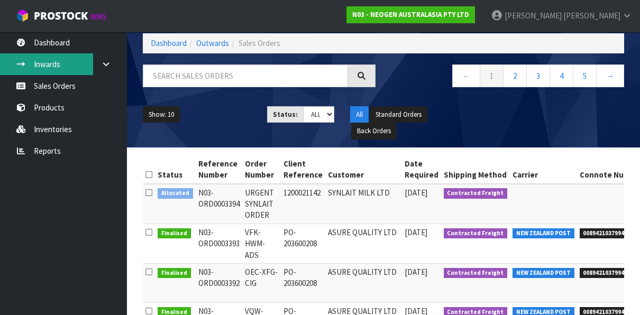
click at [55, 68] on link "Inwards" at bounding box center [63, 64] width 127 height 22
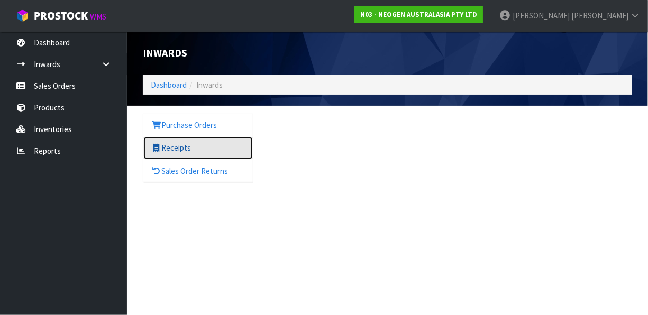
click at [177, 143] on link "Receipts" at bounding box center [198, 148] width 110 height 22
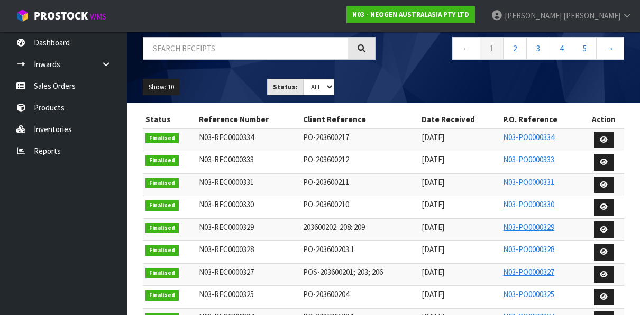
scroll to position [53, 0]
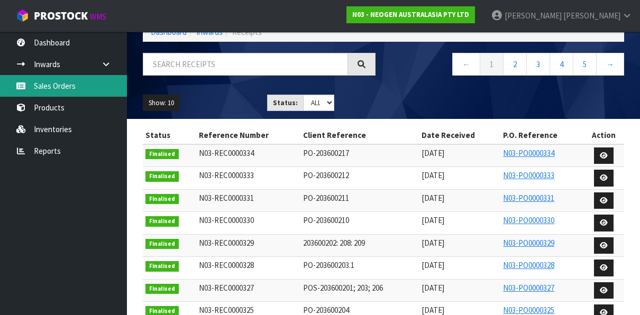
click at [47, 83] on link "Sales Orders" at bounding box center [63, 86] width 127 height 22
